Goal: Task Accomplishment & Management: Complete application form

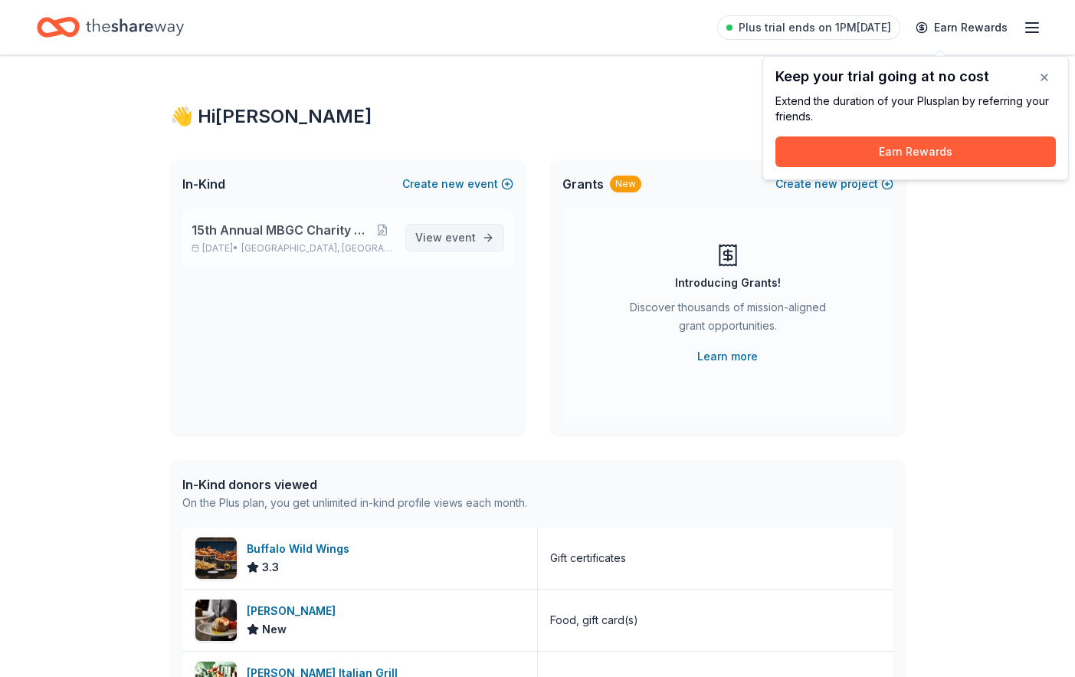
drag, startPoint x: 442, startPoint y: 288, endPoint x: 452, endPoint y: 295, distance: 12.8
click at [445, 244] on span "event" at bounding box center [460, 237] width 31 height 13
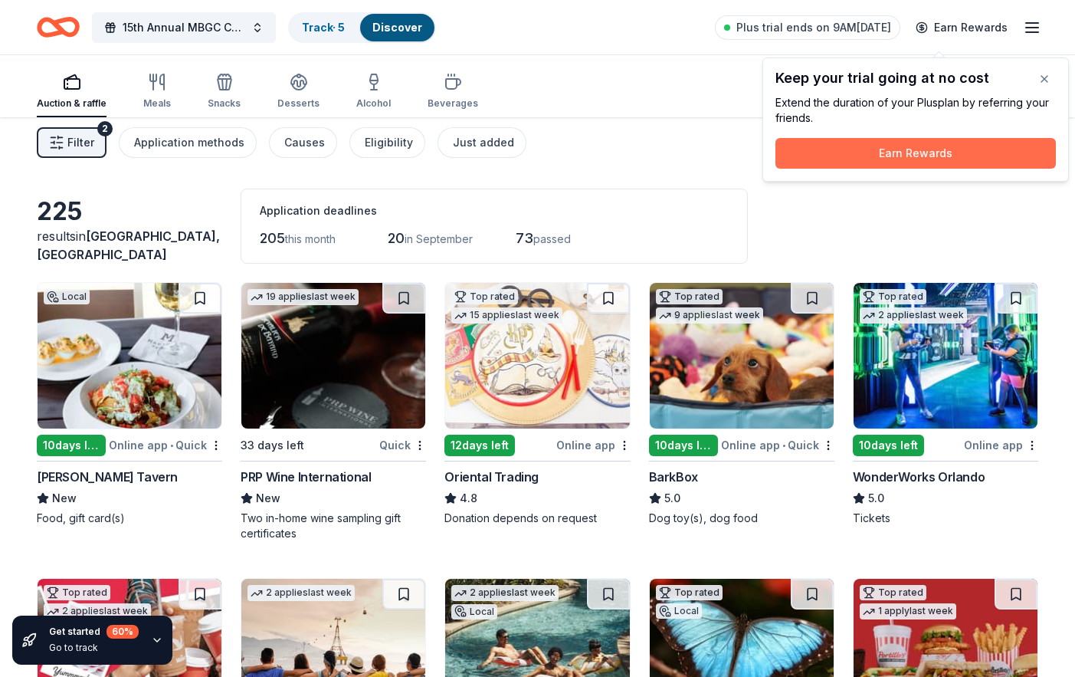
click at [912, 169] on button "Earn Rewards" at bounding box center [916, 153] width 281 height 31
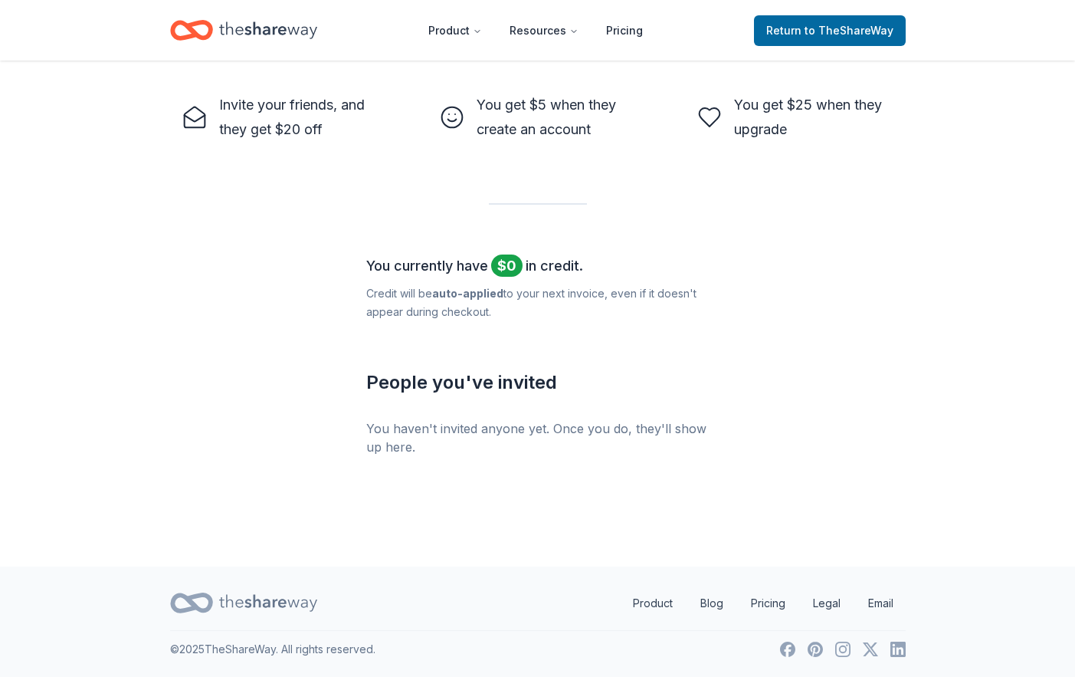
scroll to position [850, 0]
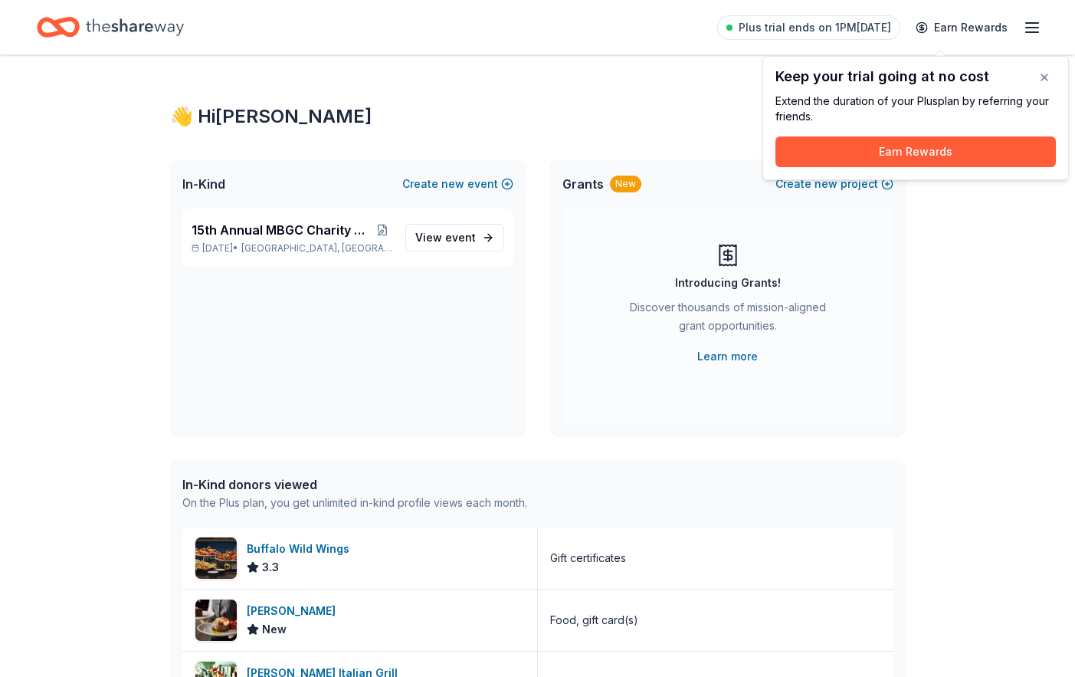
click at [581, 121] on div "👋 Hi Mel" at bounding box center [538, 116] width 736 height 25
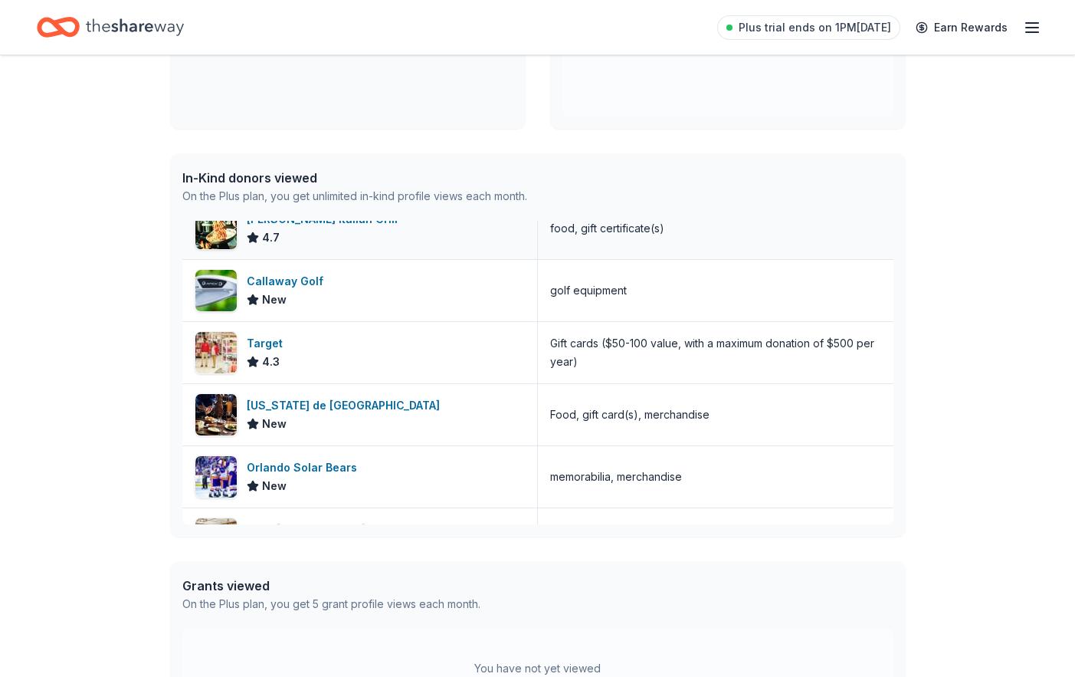
scroll to position [153, 0]
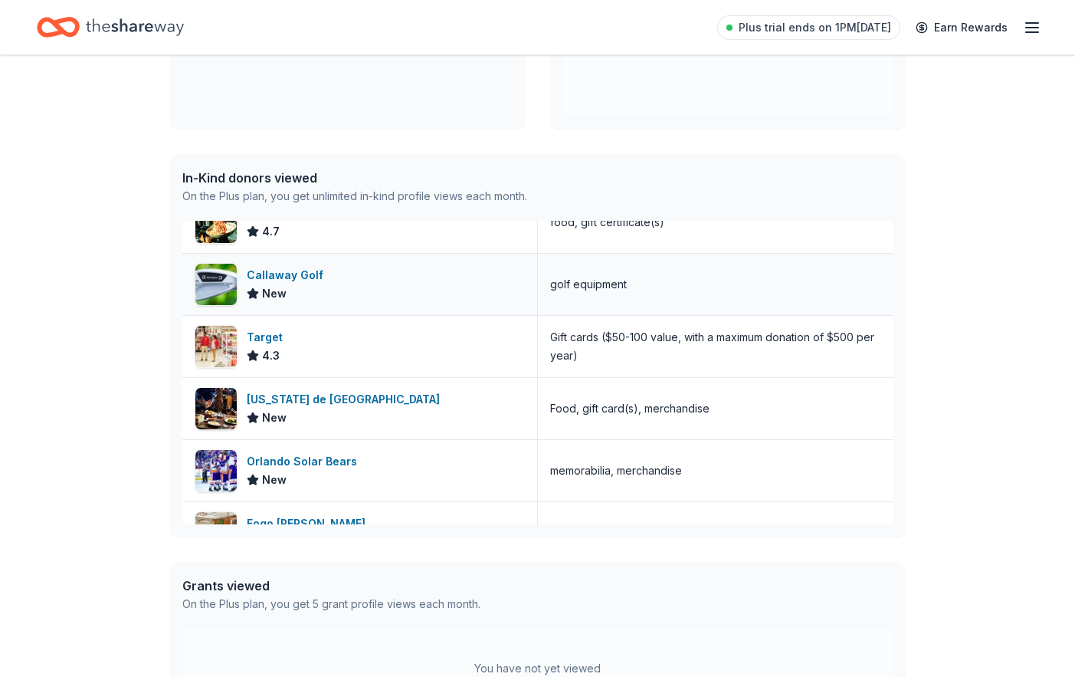
click at [290, 284] on div "Callaway Golf" at bounding box center [288, 275] width 83 height 18
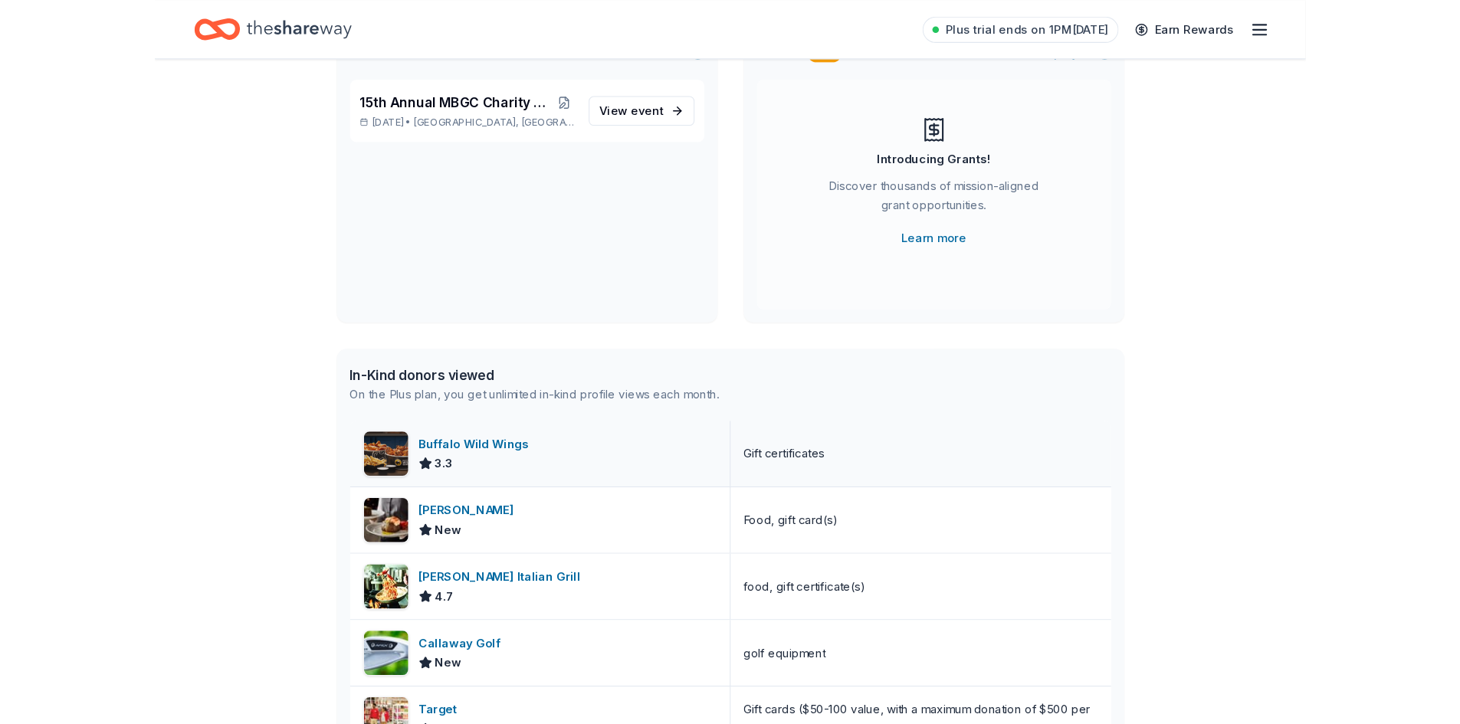
scroll to position [0, 0]
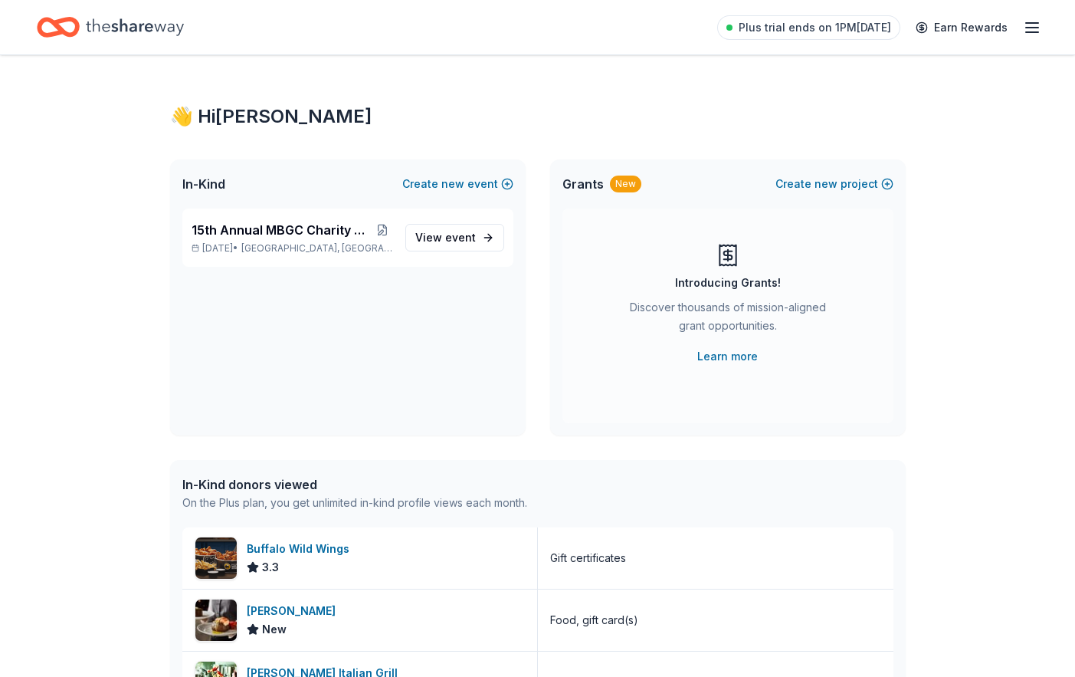
click at [123, 32] on icon "Home" at bounding box center [135, 26] width 98 height 31
click at [80, 35] on icon "Home" at bounding box center [58, 27] width 43 height 36
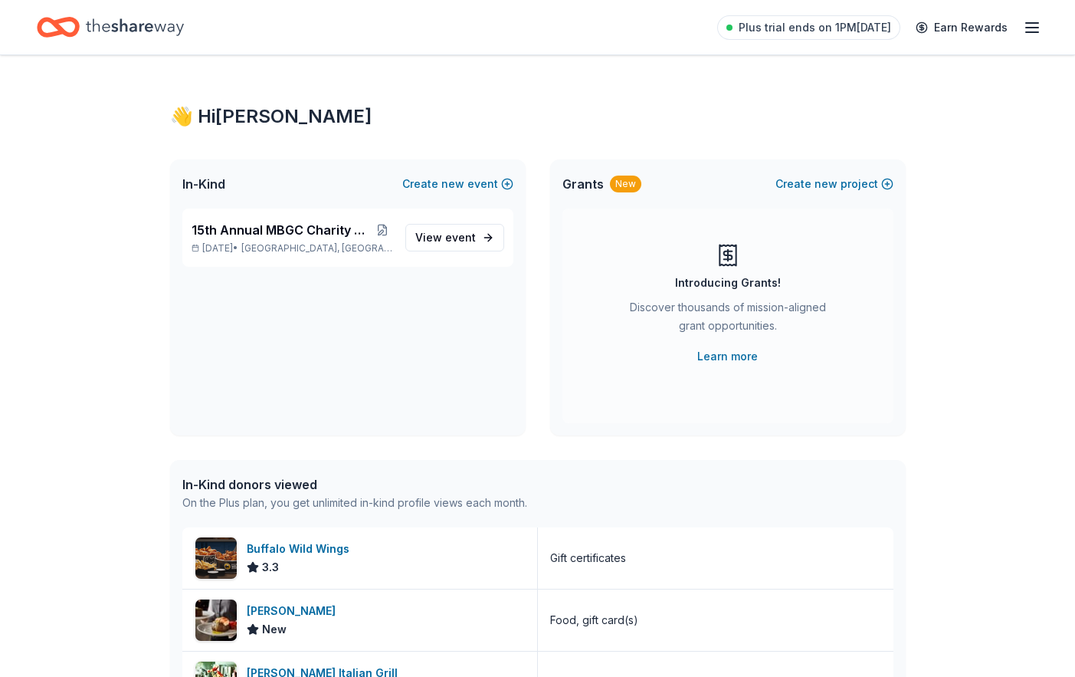
click at [80, 35] on icon "Home" at bounding box center [58, 27] width 43 height 36
click at [184, 38] on icon "Home" at bounding box center [135, 26] width 98 height 31
click at [225, 129] on div "👋 Hi Mel" at bounding box center [538, 116] width 736 height 25
drag, startPoint x: 205, startPoint y: 220, endPoint x: 336, endPoint y: 219, distance: 130.3
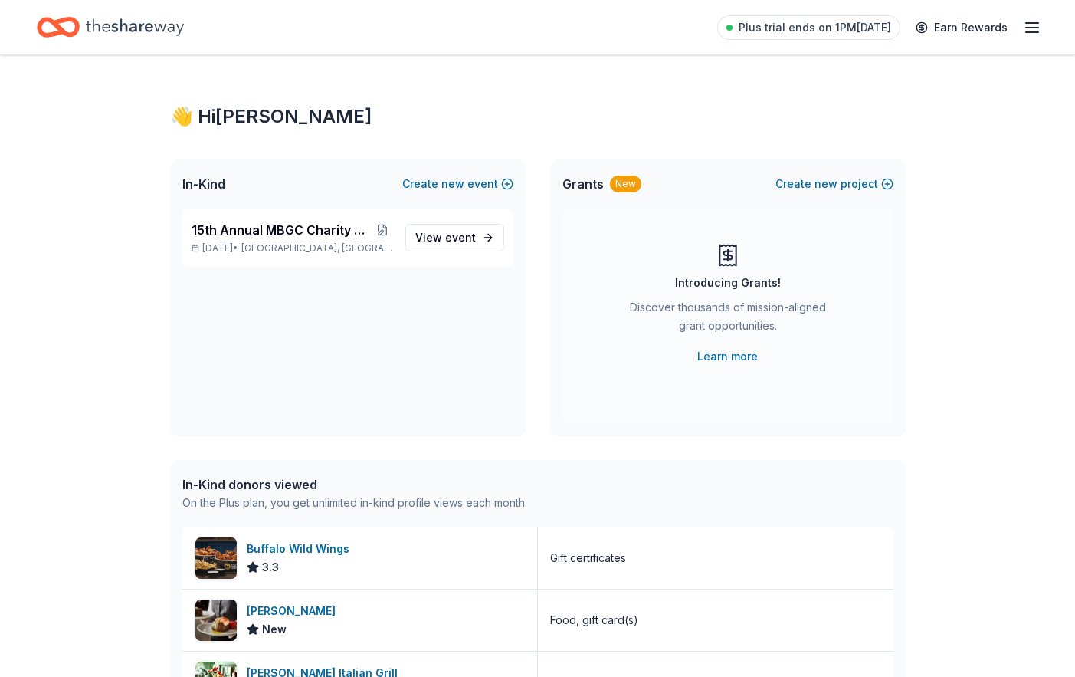
click at [209, 193] on span "In-Kind" at bounding box center [203, 184] width 43 height 18
click at [294, 254] on p "Sep 26, 2025 • Altamonte Springs, FL" at bounding box center [293, 248] width 202 height 12
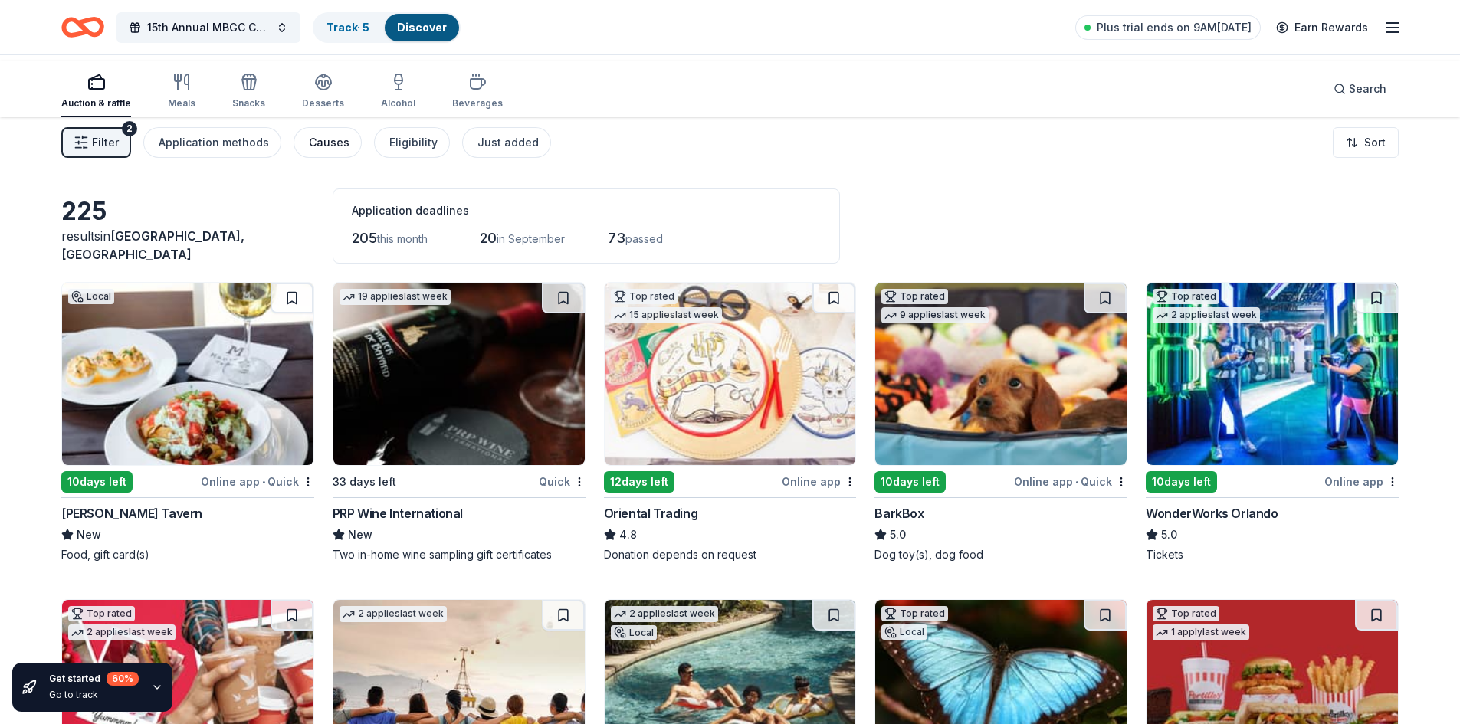
click at [362, 158] on button "Causes" at bounding box center [328, 142] width 68 height 31
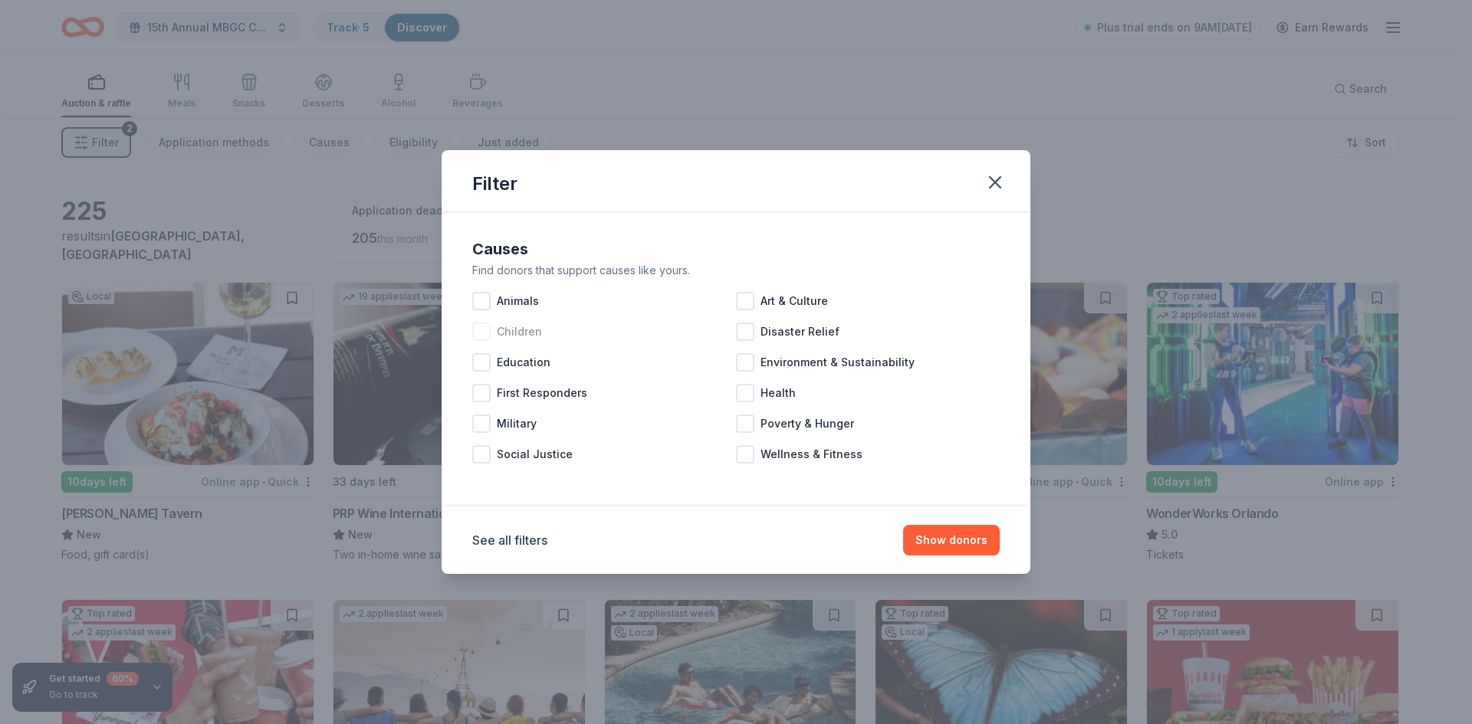
click at [472, 331] on div at bounding box center [481, 332] width 18 height 18
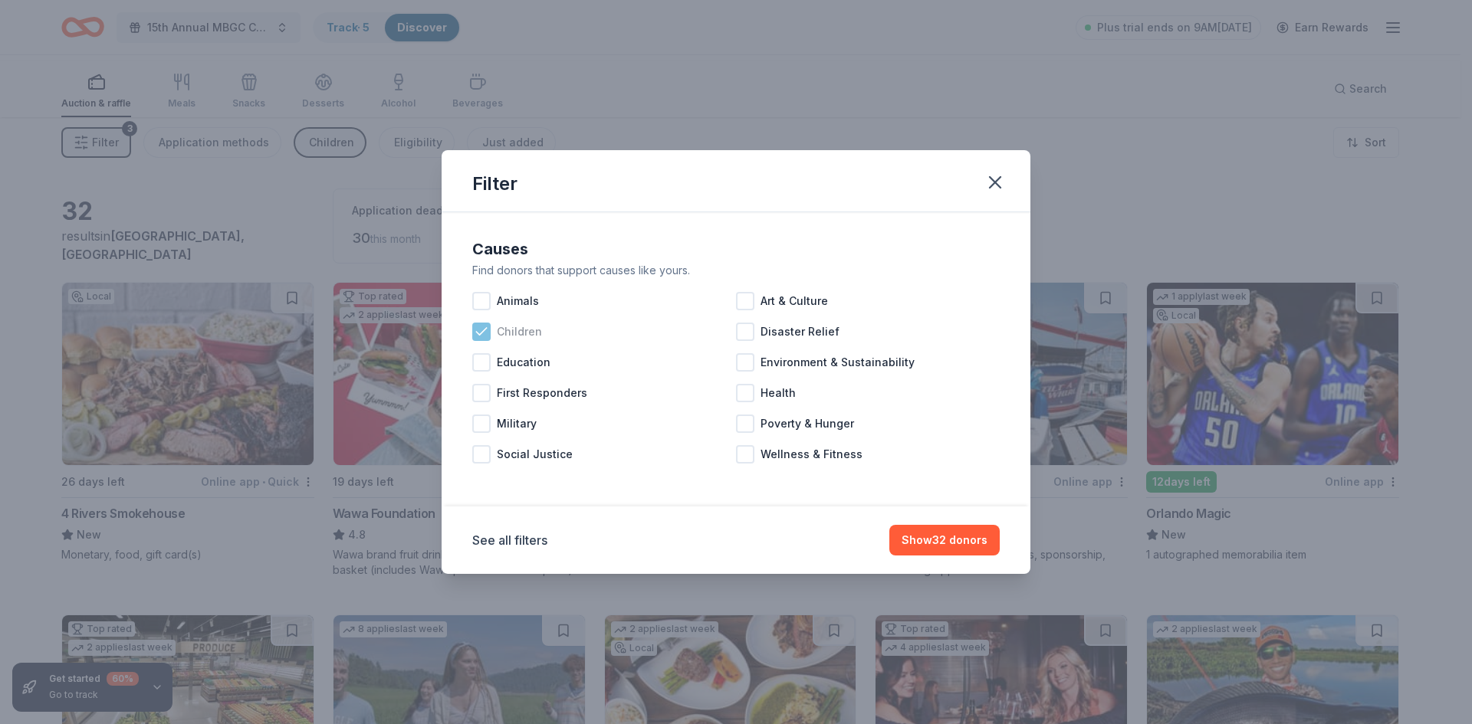
click at [474, 324] on icon at bounding box center [481, 331] width 15 height 15
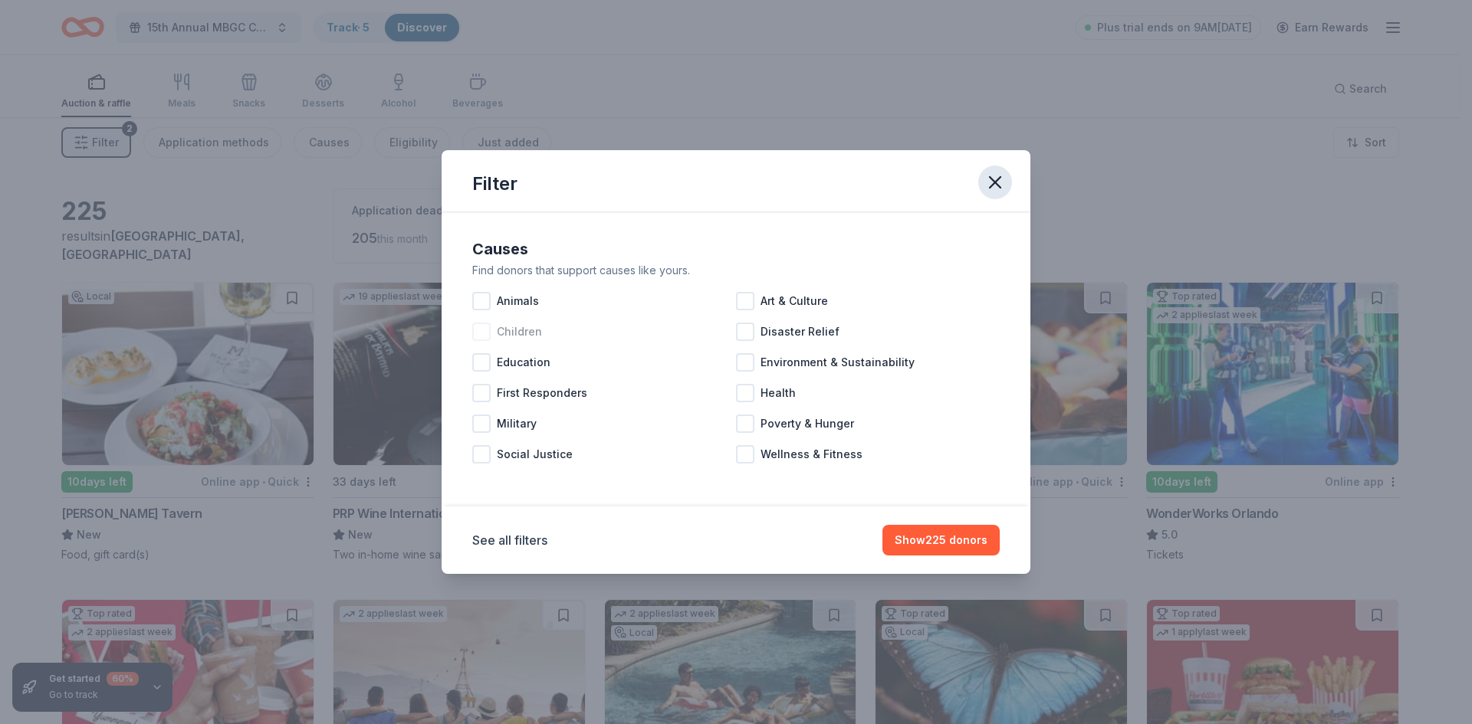
click at [1006, 172] on icon "button" at bounding box center [994, 182] width 21 height 21
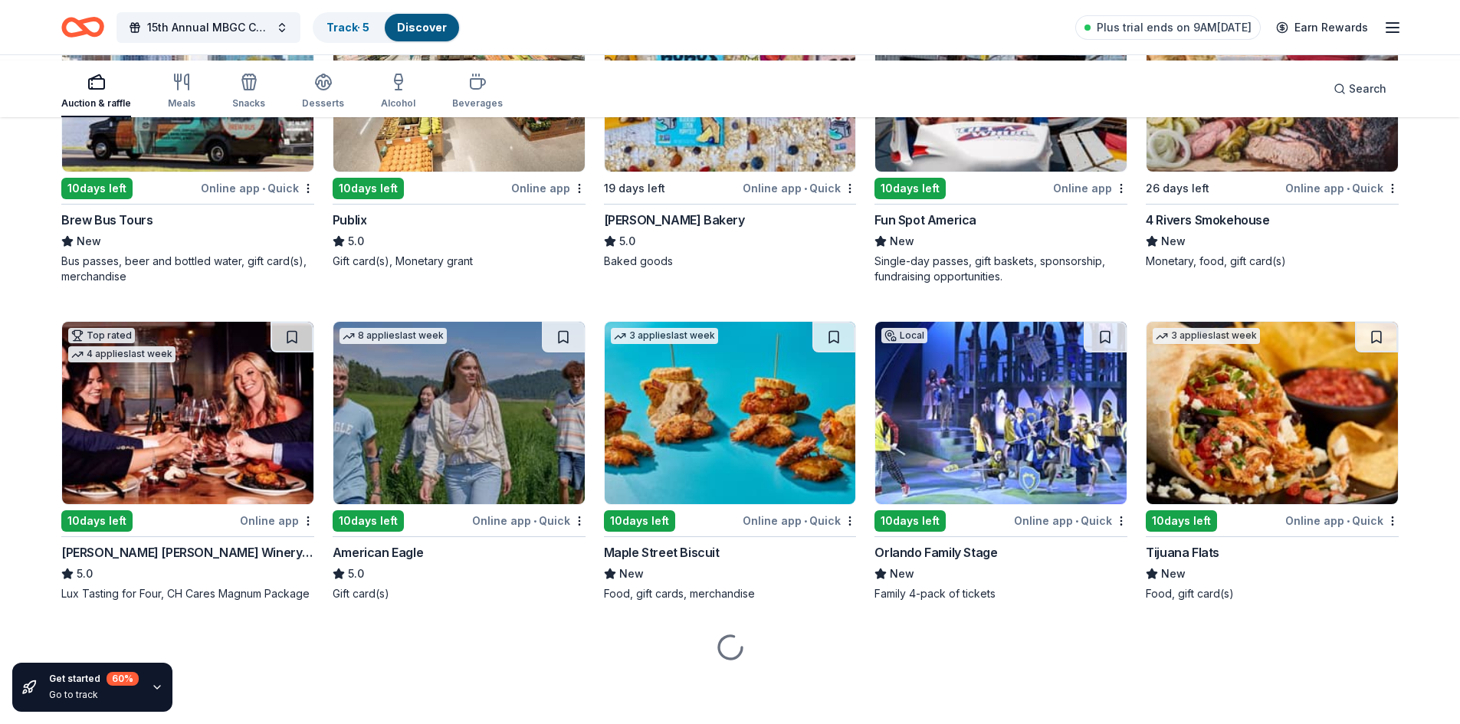
scroll to position [1763, 0]
click at [1075, 172] on img at bounding box center [1272, 80] width 251 height 182
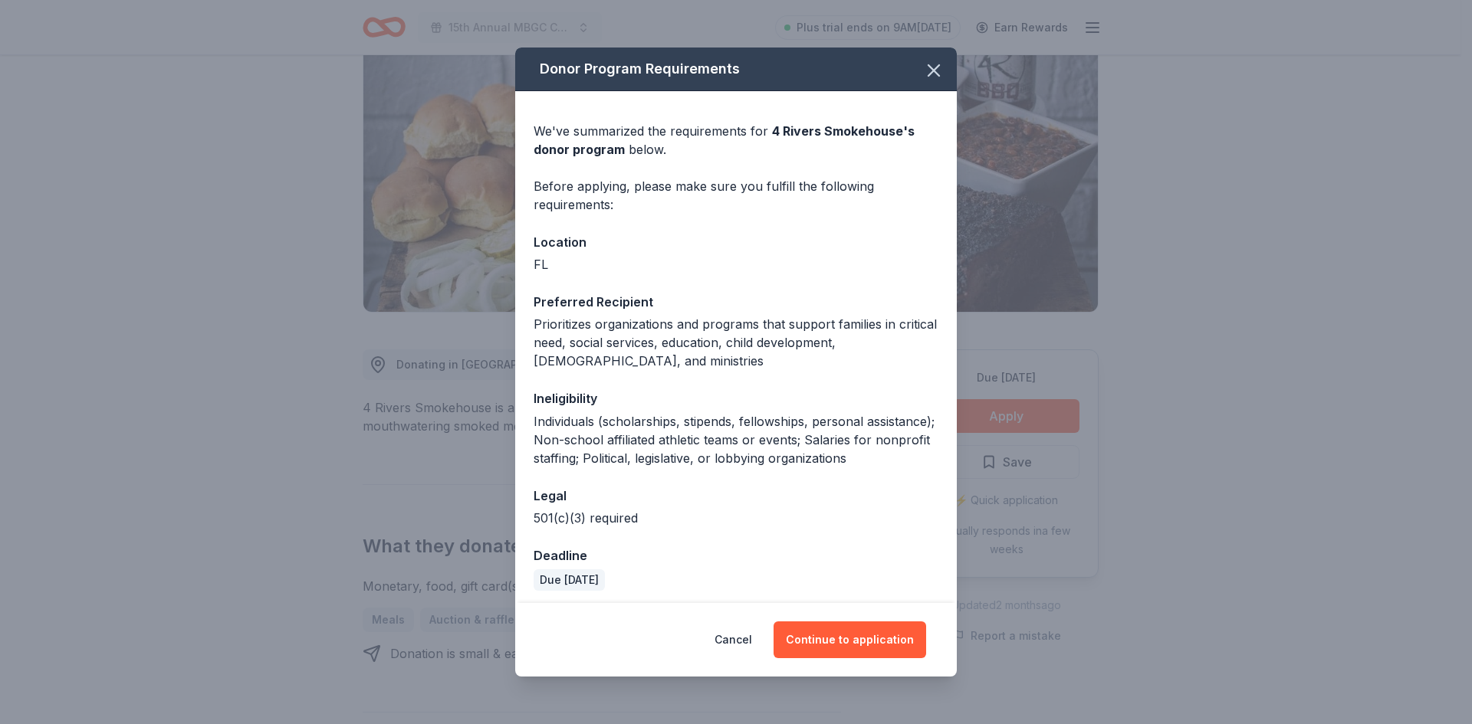
scroll to position [153, 0]
click at [879, 629] on button "Continue to application" at bounding box center [849, 640] width 153 height 37
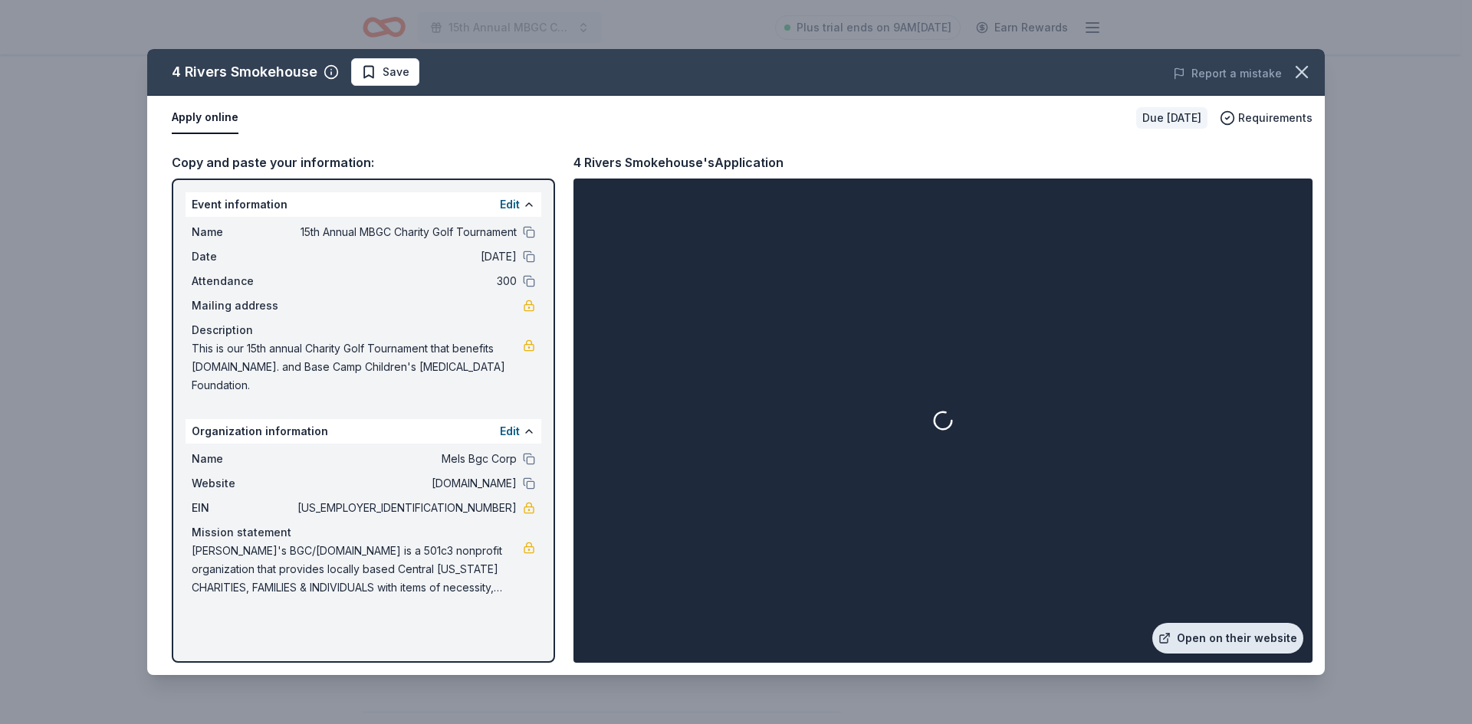
click at [1227, 623] on link "Open on their website" at bounding box center [1227, 638] width 151 height 31
